Goal: Information Seeking & Learning: Check status

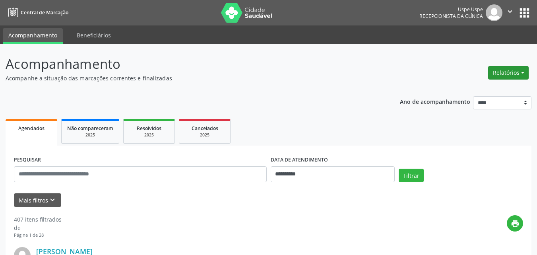
click at [507, 72] on button "Relatórios" at bounding box center [508, 73] width 41 height 14
click at [455, 92] on link "Agendamentos" at bounding box center [487, 89] width 86 height 11
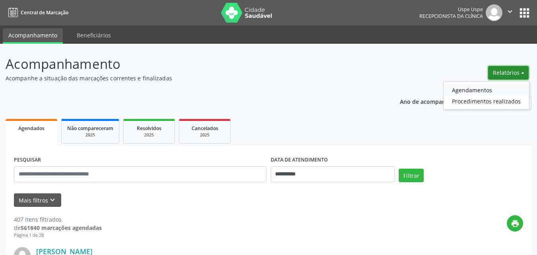
select select "*"
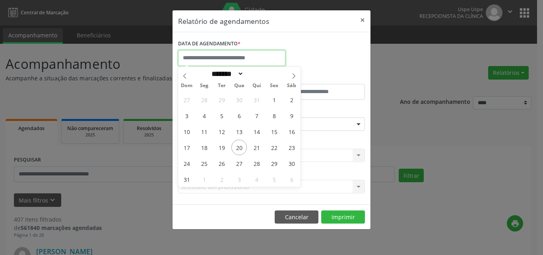
click at [210, 54] on input "text" at bounding box center [231, 58] width 107 height 16
click at [239, 147] on span "20" at bounding box center [239, 148] width 16 height 16
type input "**********"
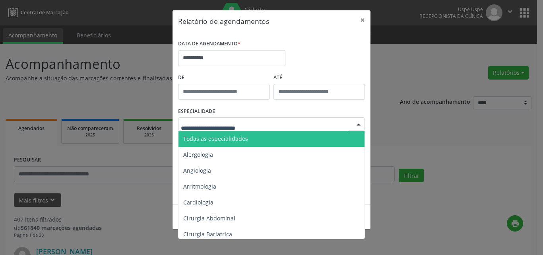
click at [189, 140] on span "Todas as especialidades" at bounding box center [215, 139] width 65 height 8
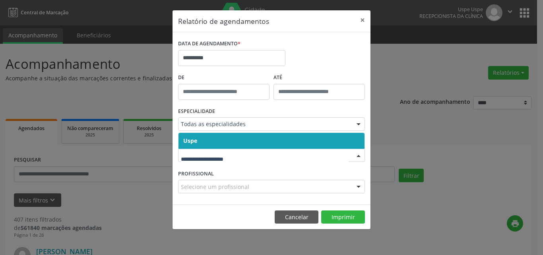
click at [192, 140] on span "Uspe" at bounding box center [190, 141] width 14 height 8
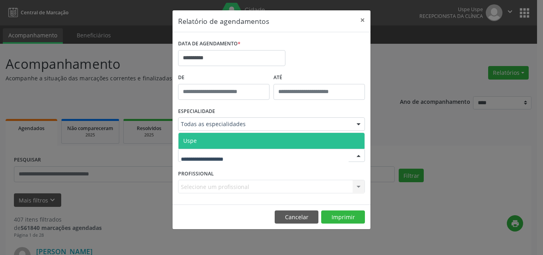
click at [196, 141] on span "Uspe" at bounding box center [190, 141] width 14 height 8
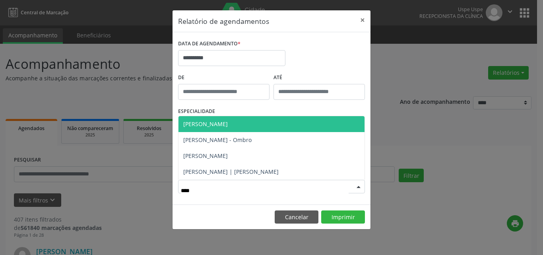
type input "*****"
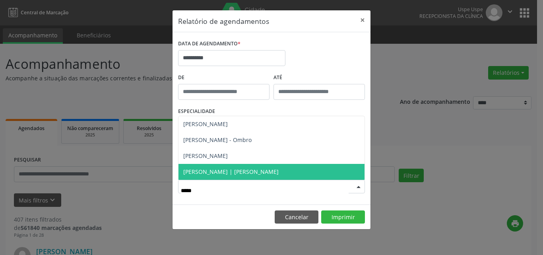
click at [214, 169] on span "[PERSON_NAME] | [PERSON_NAME]" at bounding box center [230, 172] width 95 height 8
